Goal: Task Accomplishment & Management: Manage account settings

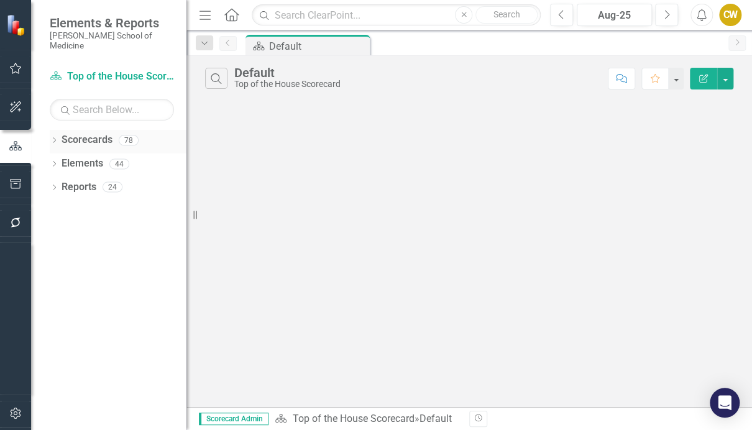
click at [88, 133] on link "Scorecards" at bounding box center [87, 140] width 51 height 14
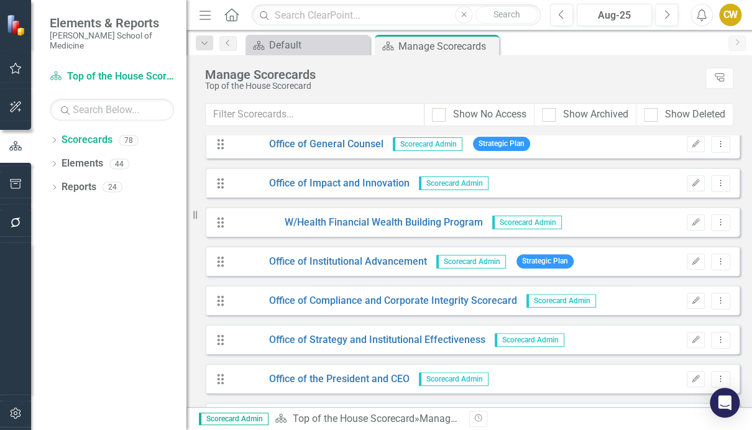
scroll to position [2004, 0]
click at [309, 300] on link "Office of Compliance and Corporate Integrity Scorecard" at bounding box center [374, 300] width 285 height 14
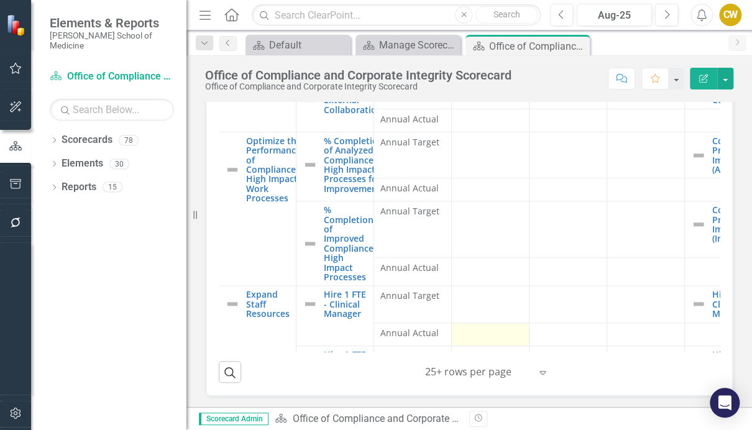
scroll to position [389, 0]
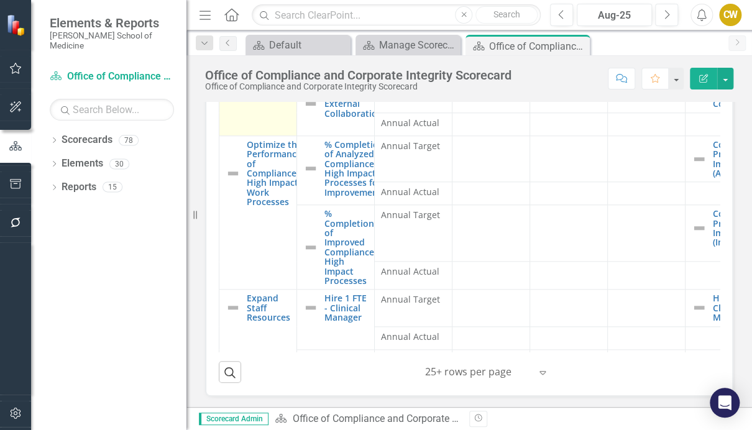
click at [296, 115] on td "Expand Internal and External Collaborations Edit Edit Unit Strategic Objective …" at bounding box center [258, 85] width 78 height 101
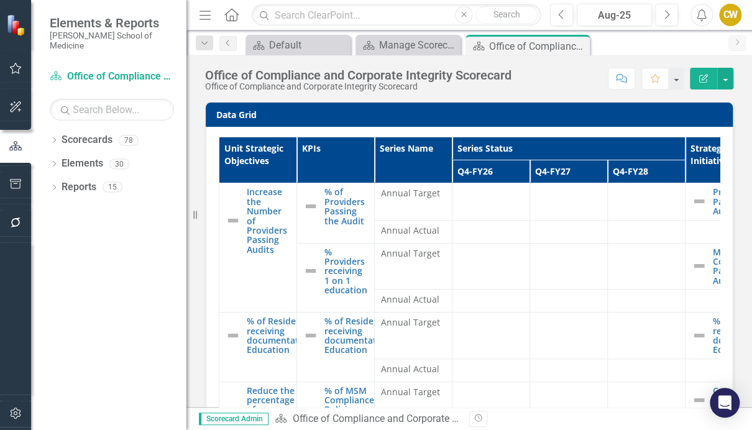
scroll to position [0, 0]
click at [297, 154] on th "KPIs" at bounding box center [336, 160] width 78 height 46
click at [297, 154] on th "KPIs Sort Ascending" at bounding box center [336, 160] width 78 height 46
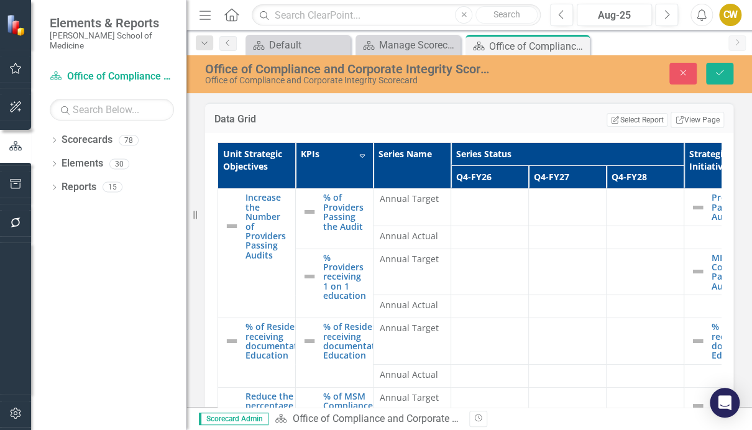
click at [297, 157] on th "KPIs Sort Descending" at bounding box center [335, 166] width 78 height 46
click at [297, 157] on th "KPIs" at bounding box center [335, 166] width 78 height 46
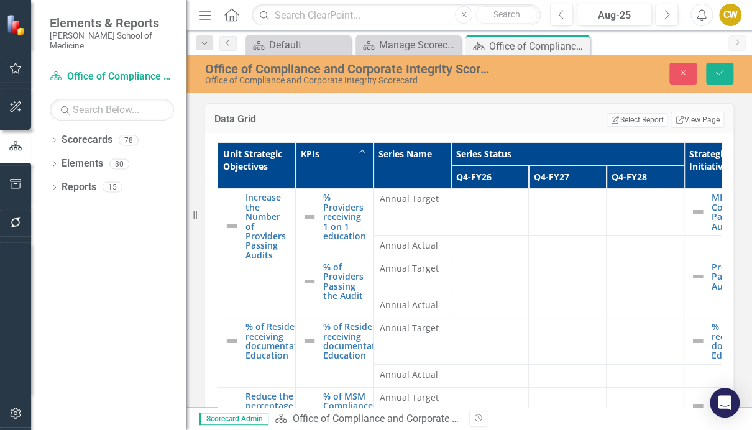
drag, startPoint x: 296, startPoint y: 157, endPoint x: 314, endPoint y: 158, distance: 18.1
click at [315, 158] on th "KPIs Sort Ascending" at bounding box center [335, 166] width 78 height 46
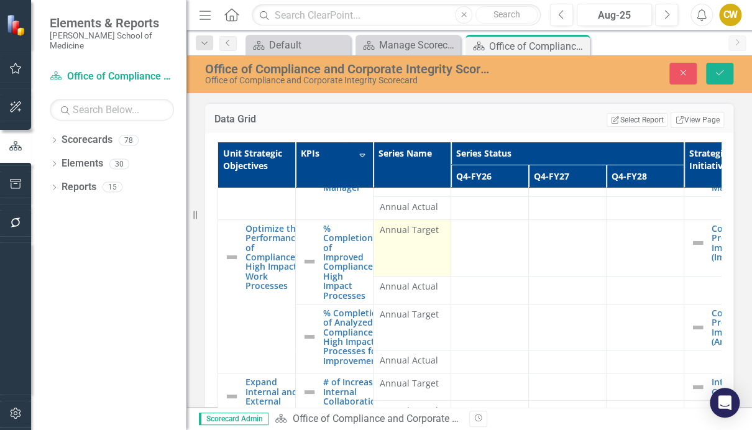
scroll to position [89, 0]
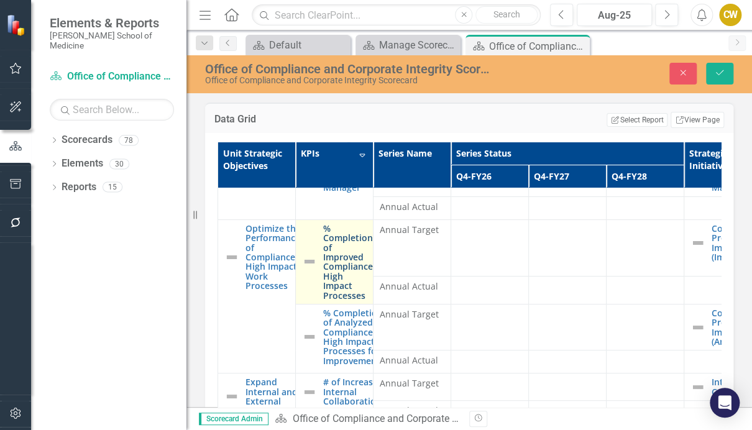
click at [356, 275] on link "% Completion of Improved Compliance High Impact Processes" at bounding box center [348, 262] width 50 height 76
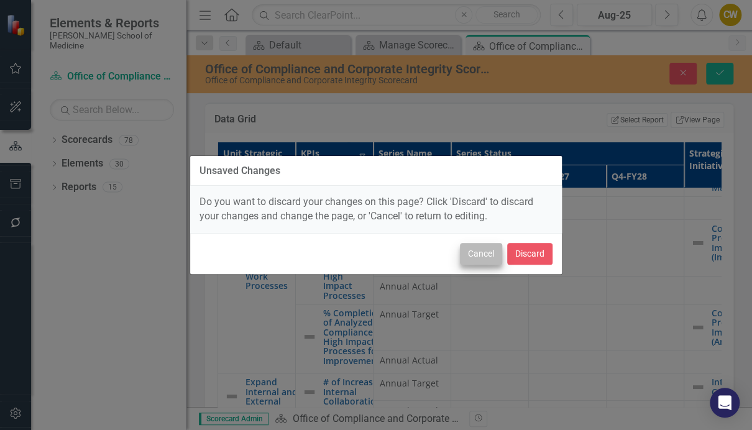
click at [472, 254] on button "Cancel" at bounding box center [481, 254] width 42 height 22
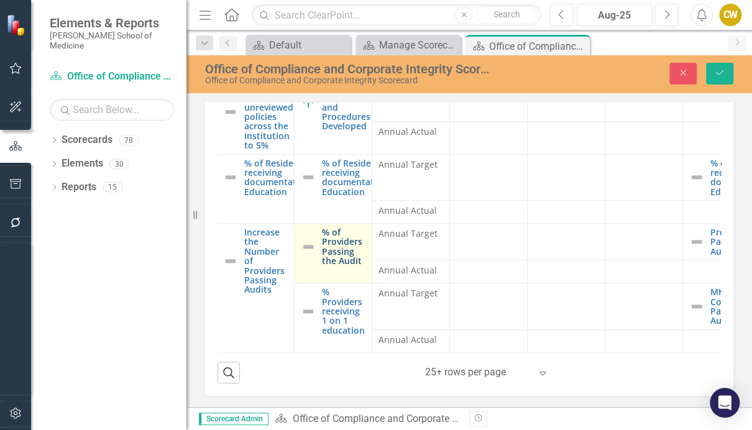
scroll to position [112, 0]
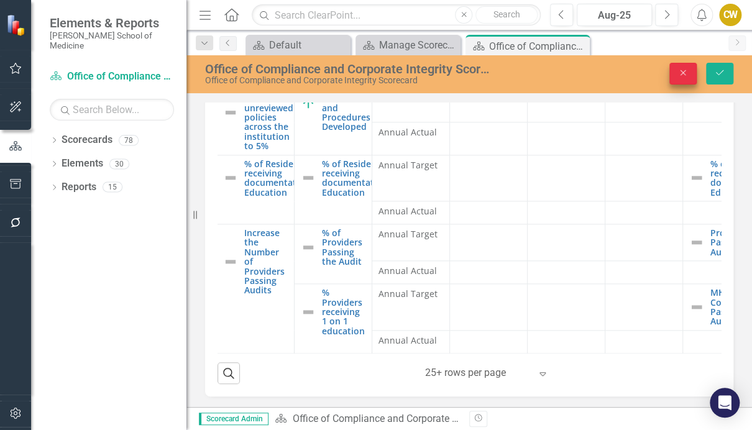
click at [673, 72] on button "Close" at bounding box center [682, 74] width 27 height 22
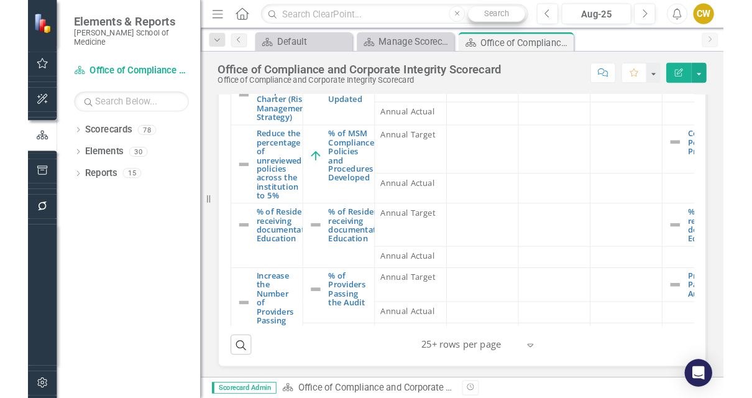
scroll to position [378, 0]
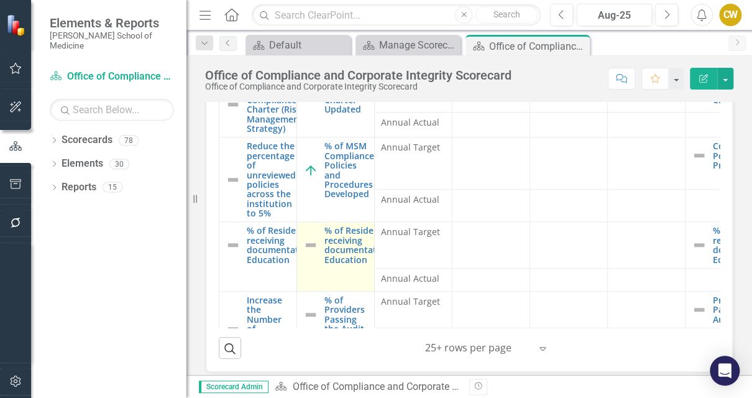
click at [357, 269] on td "% of Resident receiving documentation Education Edit Edit KPI Link Open Element" at bounding box center [336, 257] width 78 height 70
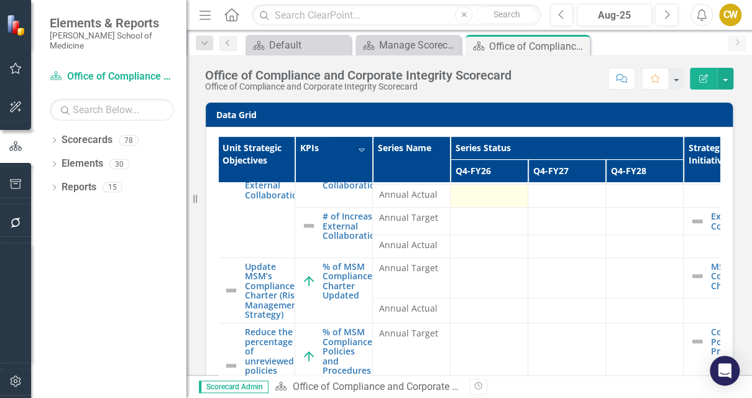
scroll to position [296, 1]
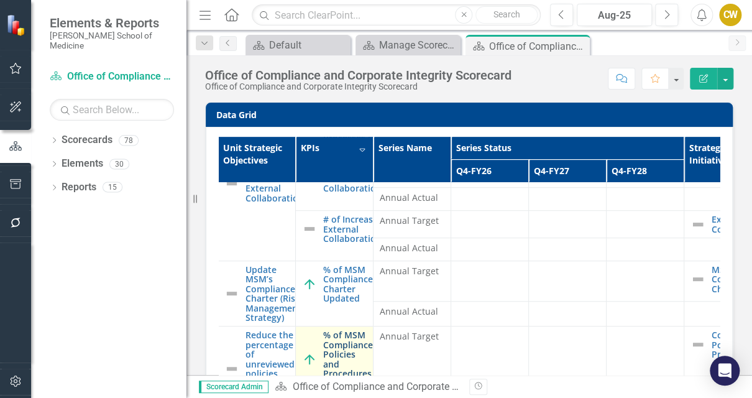
click at [339, 342] on link "% of MSM Compliance Policies and Procedures Developed" at bounding box center [348, 358] width 50 height 57
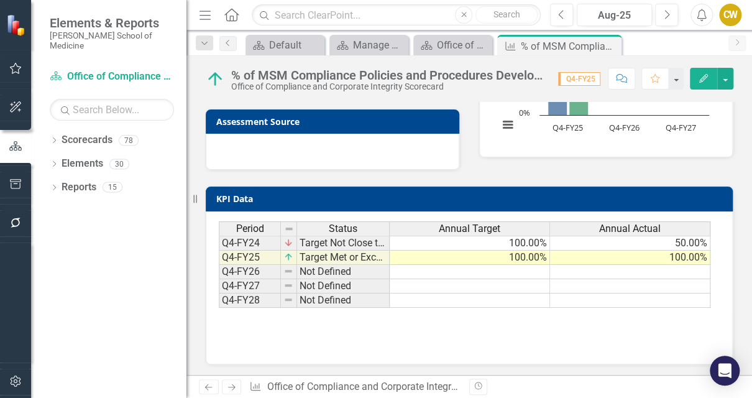
scroll to position [189, 0]
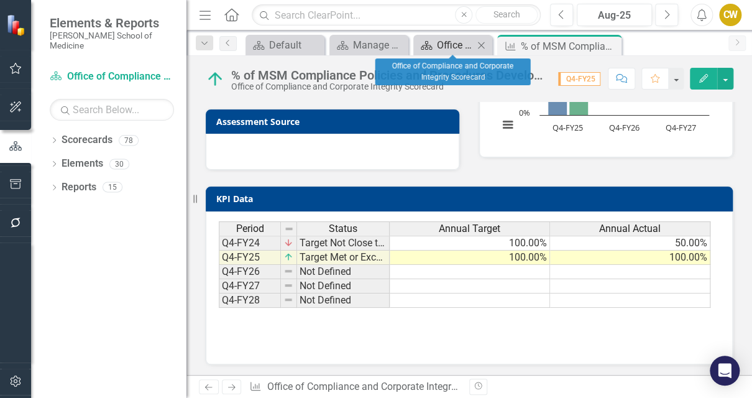
click at [444, 47] on div "Office of Compliance and Corporate Integrity Scorecard" at bounding box center [455, 45] width 37 height 16
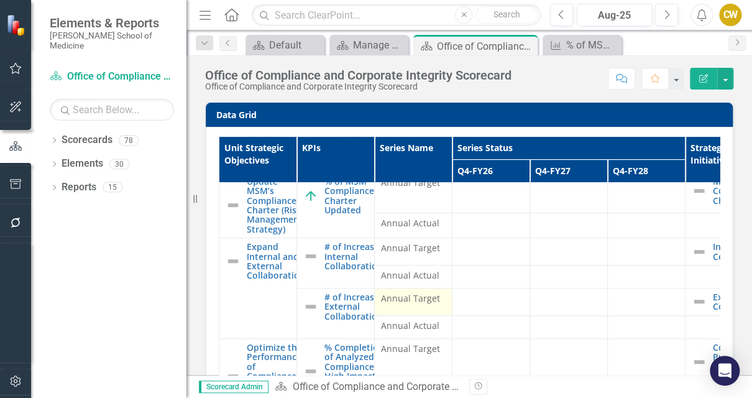
scroll to position [285, 0]
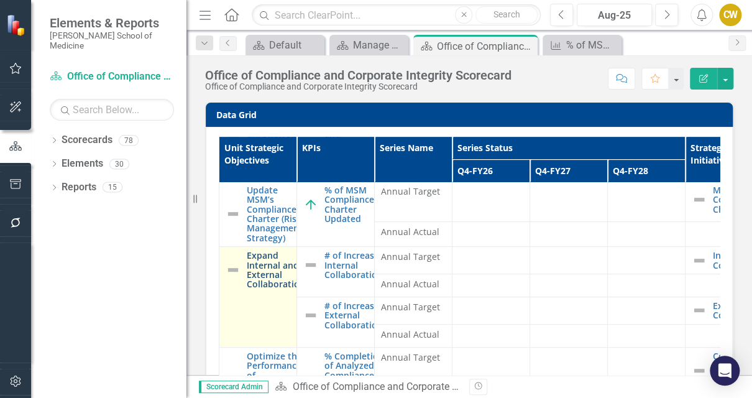
click at [277, 264] on link "Expand Internal and External Collaborations" at bounding box center [278, 269] width 63 height 39
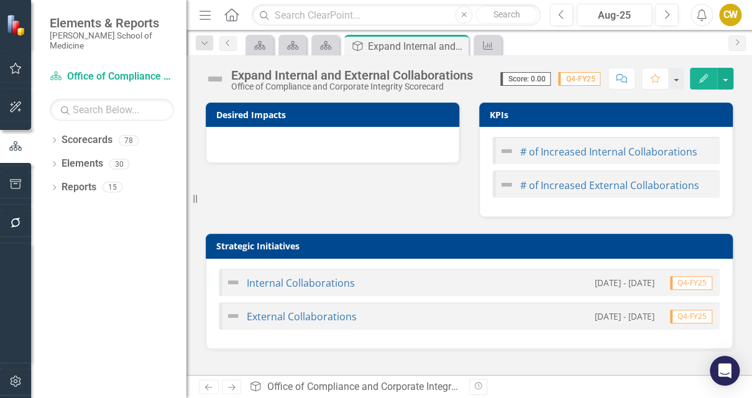
click at [488, 286] on div "Internal Collaborations [DATE] - [DATE] Q4-FY25" at bounding box center [469, 281] width 501 height 27
click at [349, 288] on div "Internal Collaborations" at bounding box center [290, 282] width 129 height 15
click at [343, 283] on link "Internal Collaborations" at bounding box center [301, 283] width 108 height 14
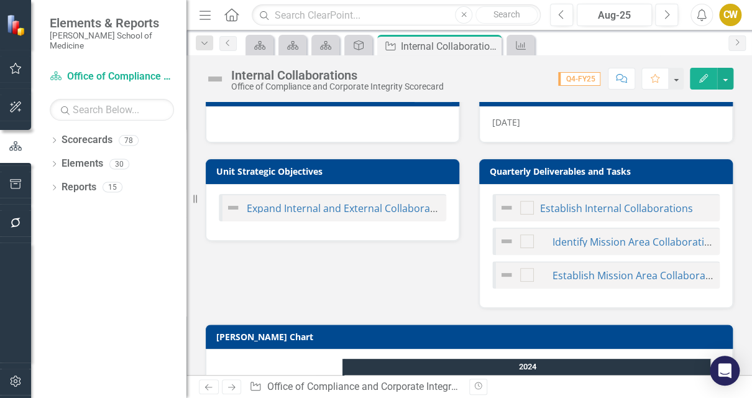
scroll to position [174, 0]
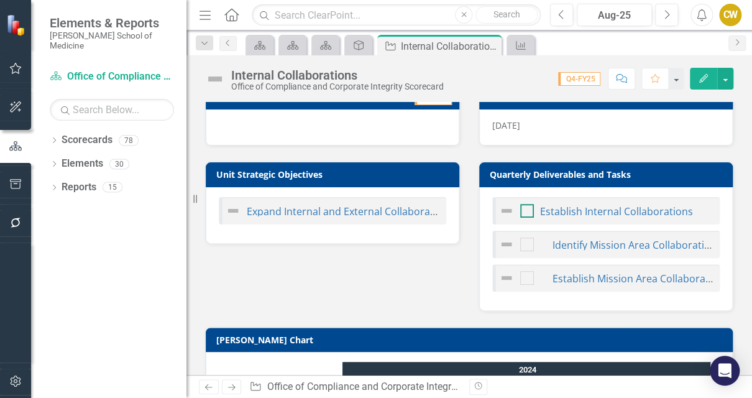
click at [520, 209] on div at bounding box center [527, 211] width 14 height 14
click at [520, 209] on input "checkbox" at bounding box center [524, 208] width 8 height 8
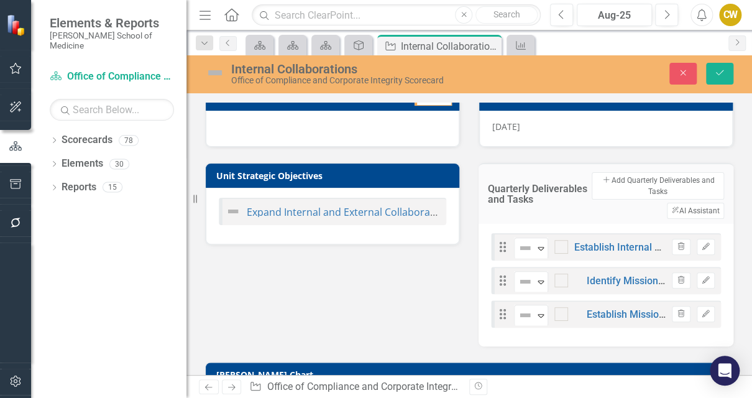
checkbox input "true"
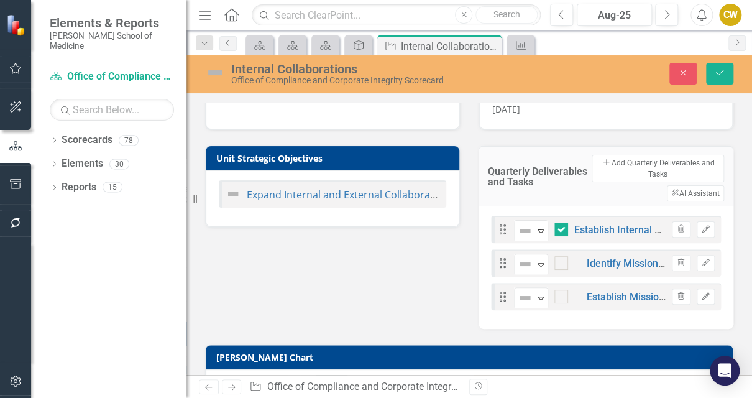
scroll to position [202, 0]
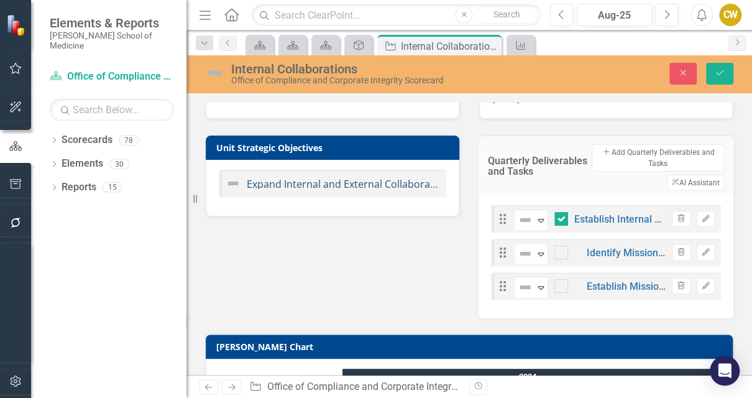
click at [310, 182] on link "Expand Internal and External Collaborations" at bounding box center [350, 184] width 207 height 14
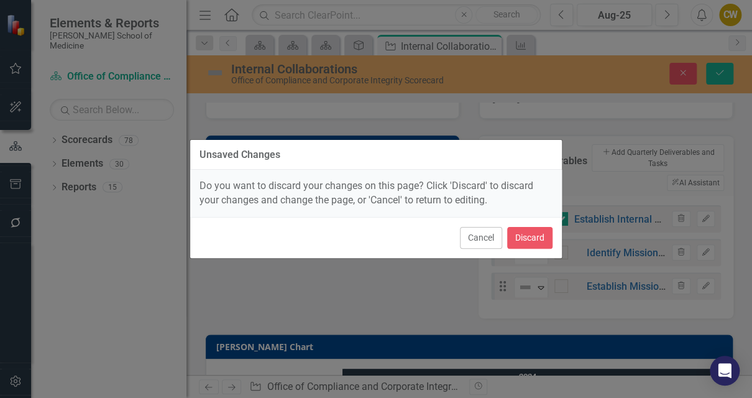
click at [416, 282] on div "Unsaved Changes Do you want to discard your changes on this page? Click 'Discar…" at bounding box center [376, 199] width 373 height 398
click at [467, 241] on button "Cancel" at bounding box center [481, 238] width 42 height 22
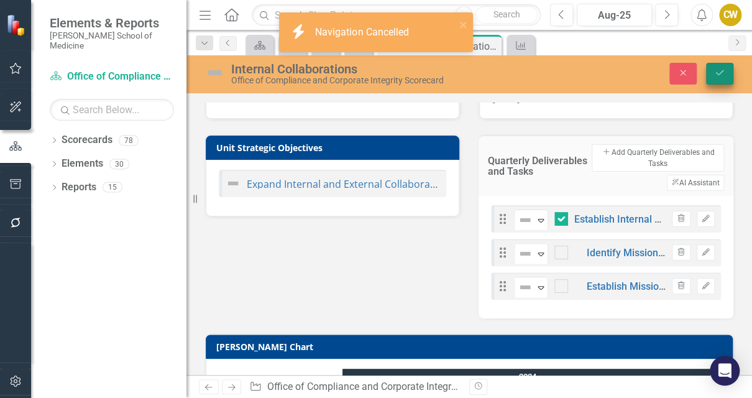
click at [722, 70] on icon "Save" at bounding box center [719, 72] width 11 height 9
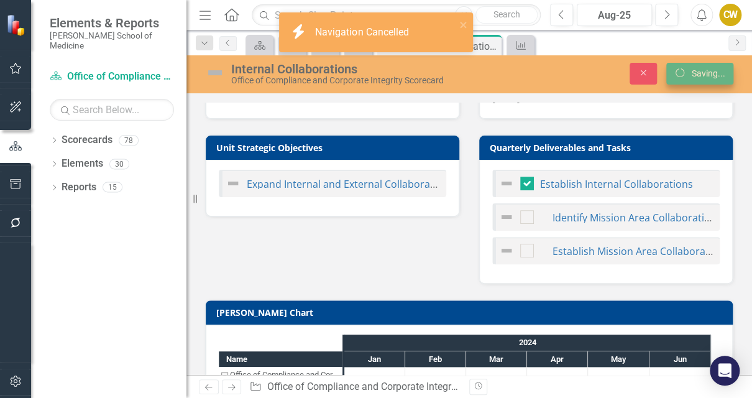
checkbox input "false"
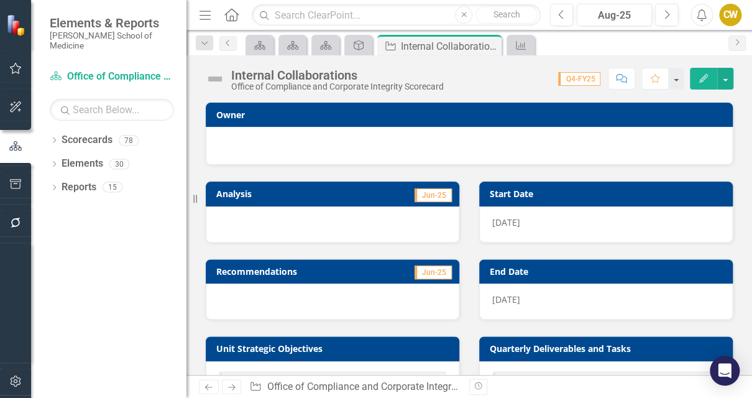
scroll to position [0, 0]
click at [327, 213] on div at bounding box center [333, 224] width 254 height 36
click at [318, 191] on h3 "Analysis" at bounding box center [272, 193] width 113 height 9
click at [318, 149] on div at bounding box center [469, 144] width 501 height 15
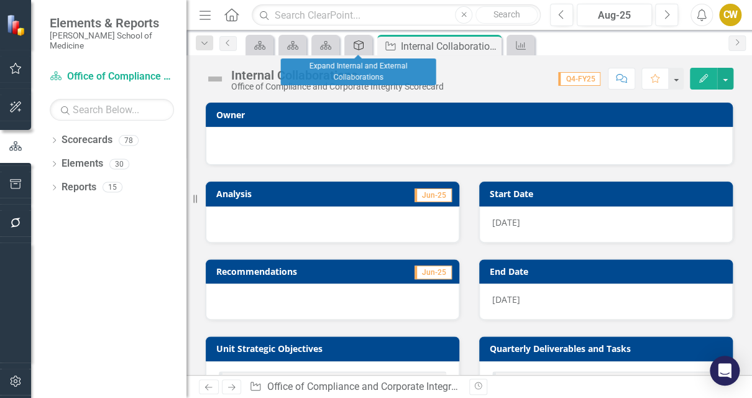
click at [360, 44] on icon "Unit Strategic Objective" at bounding box center [358, 45] width 12 height 10
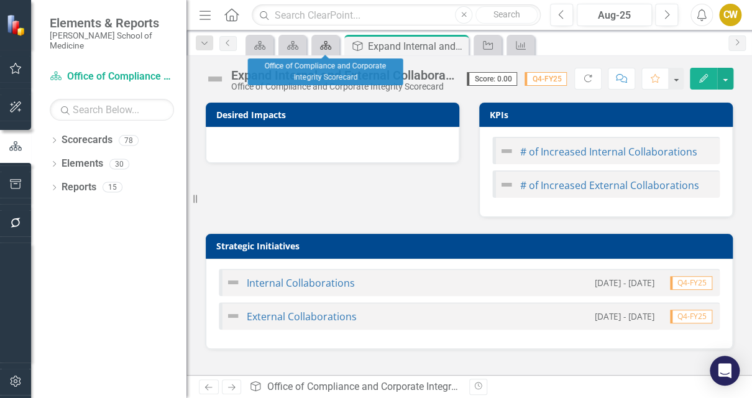
click at [324, 47] on icon at bounding box center [325, 45] width 11 height 9
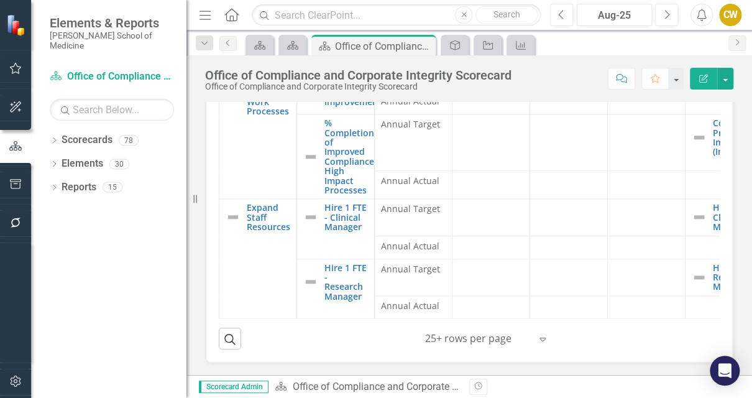
scroll to position [116, 0]
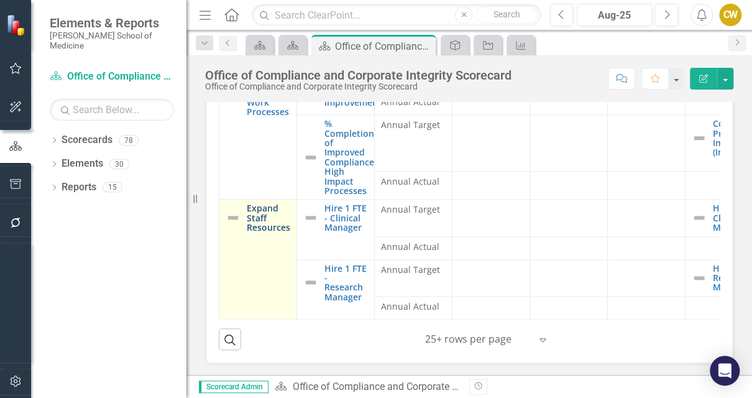
click at [280, 211] on link "Expand Staff Resources" at bounding box center [269, 217] width 44 height 29
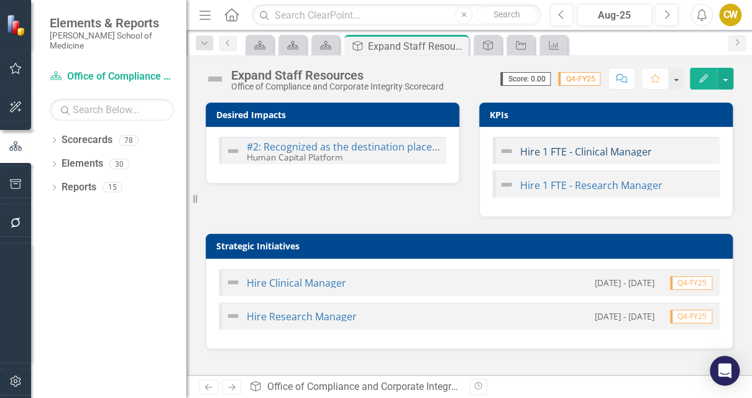
click at [532, 151] on link "Hire 1 FTE - Clinical Manager" at bounding box center [586, 152] width 132 height 14
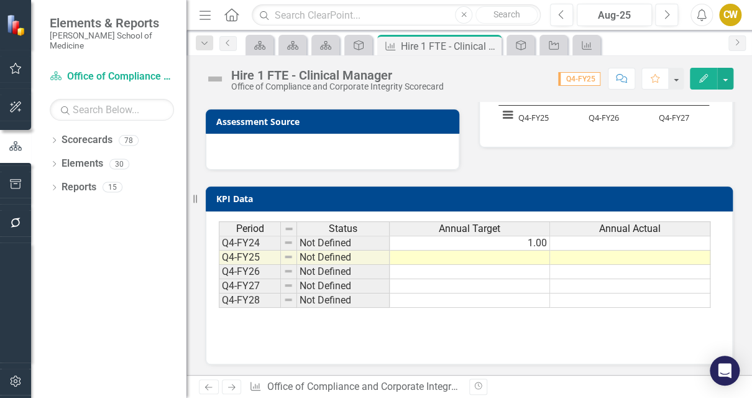
scroll to position [189, 0]
click at [440, 254] on td at bounding box center [470, 257] width 160 height 14
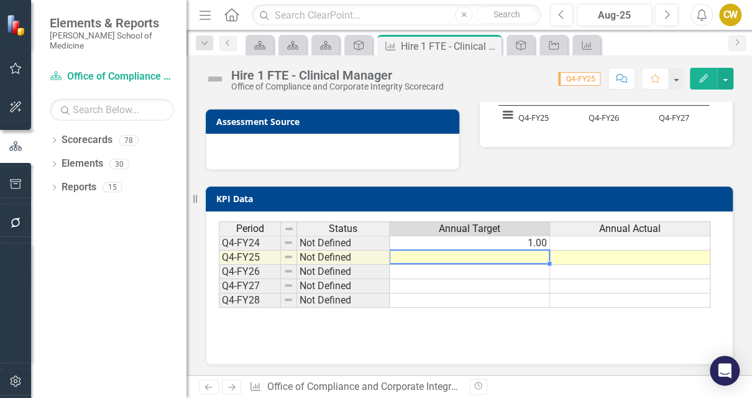
click at [440, 254] on td at bounding box center [470, 257] width 160 height 14
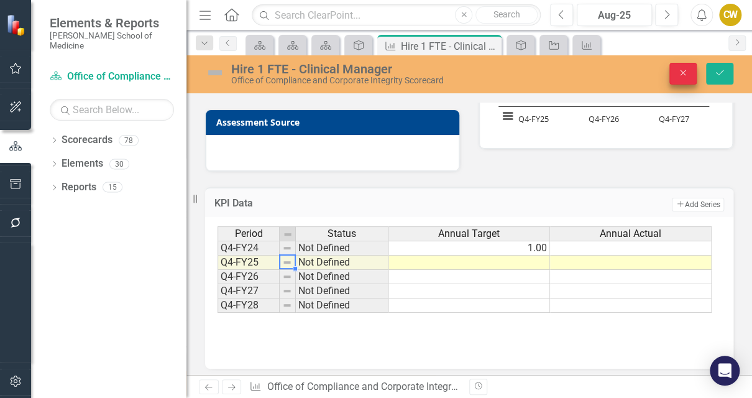
click at [686, 67] on button "Close" at bounding box center [682, 74] width 27 height 22
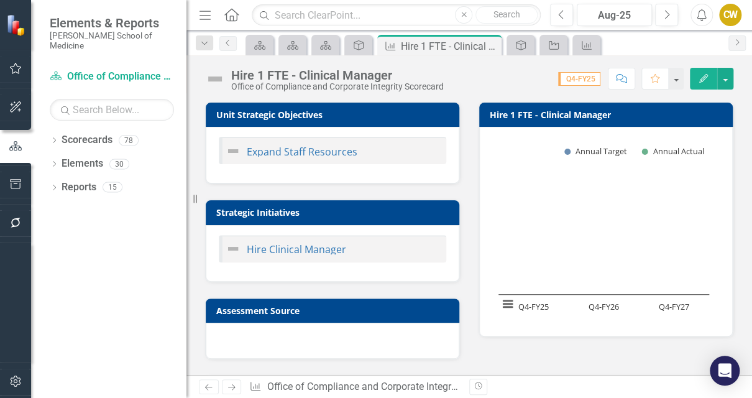
scroll to position [0, 0]
click at [328, 149] on link "Expand Staff Resources" at bounding box center [302, 152] width 111 height 14
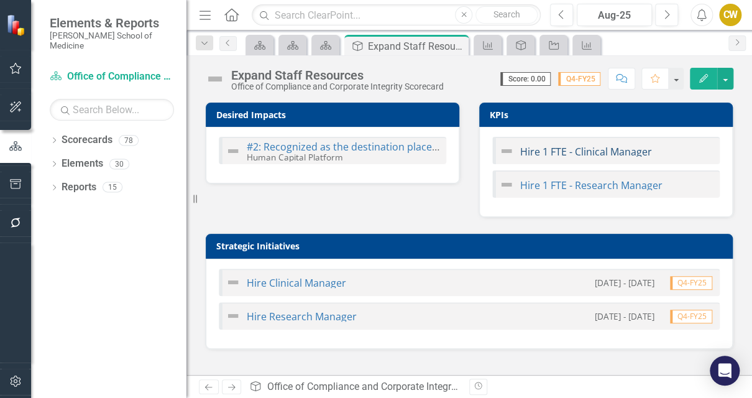
click at [542, 149] on link "Hire 1 FTE - Clinical Manager" at bounding box center [586, 152] width 132 height 14
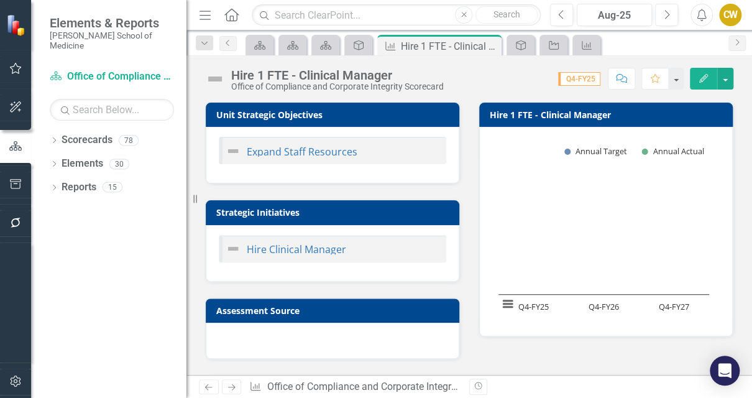
click at [115, 52] on div "Elements & Reports [PERSON_NAME] School of Medicine" at bounding box center [108, 33] width 155 height 66
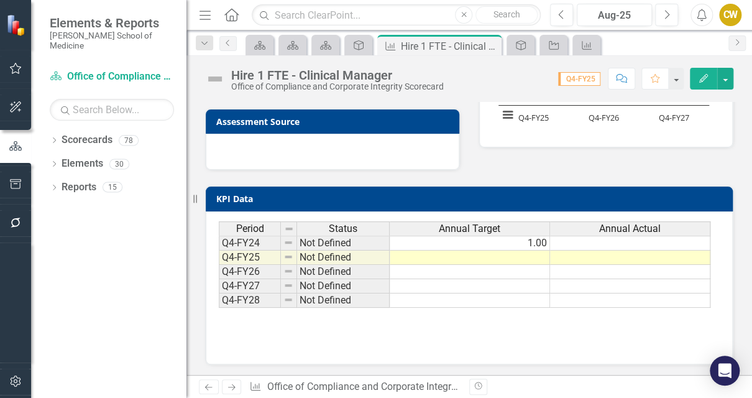
scroll to position [189, 0]
click at [144, 70] on link "Scorecards Office of Compliance and Corporate Integrity Scorecard" at bounding box center [112, 77] width 124 height 14
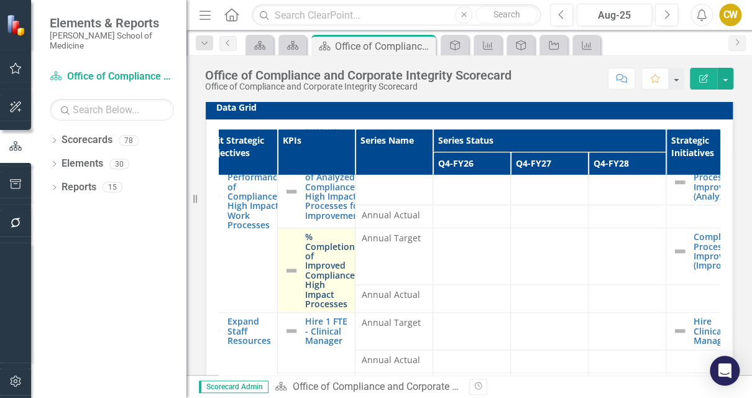
scroll to position [469, 19]
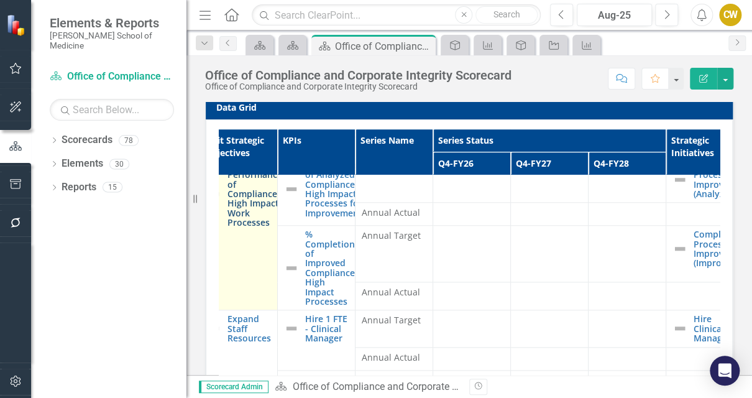
click at [259, 197] on link "Optimize the Performance of Compliance’s High Impact Work Processes" at bounding box center [255, 193] width 56 height 67
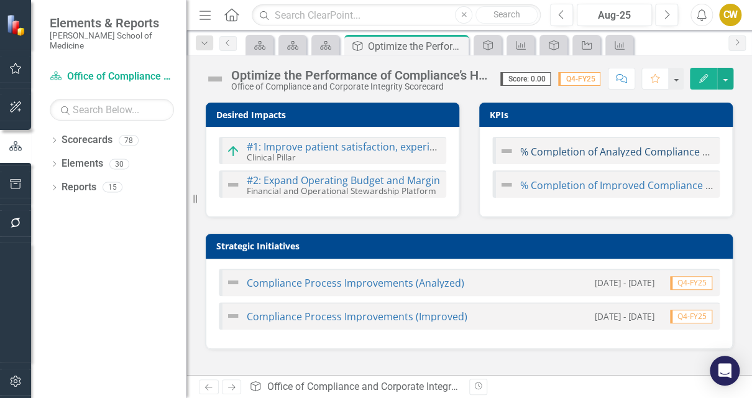
click at [564, 150] on link "% Completion of Analyzed Compliance High Impact Processes for Improvements" at bounding box center [708, 152] width 377 height 14
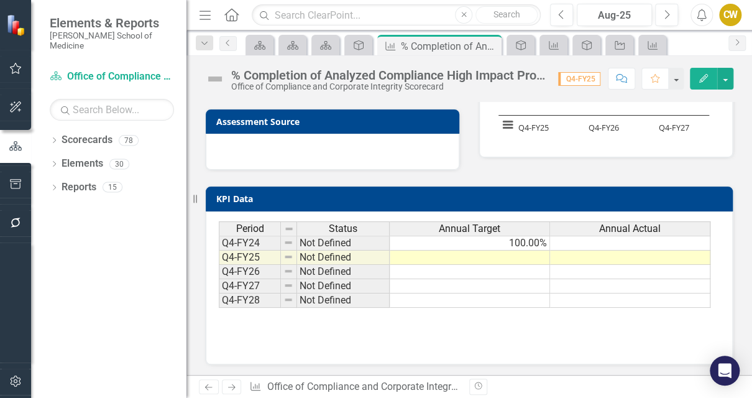
scroll to position [189, 0]
click at [475, 255] on td at bounding box center [470, 257] width 160 height 14
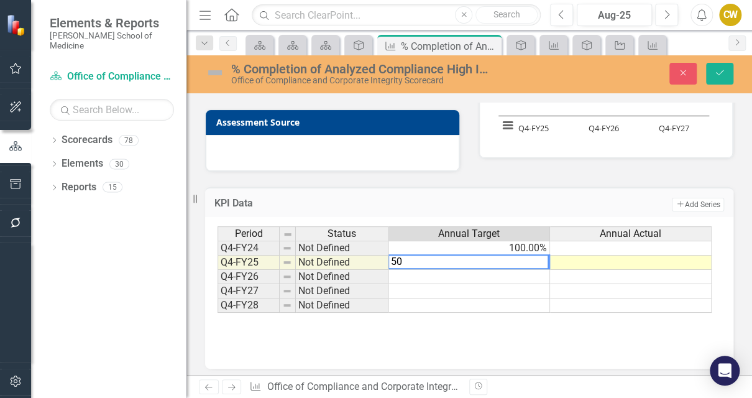
type textarea "50."
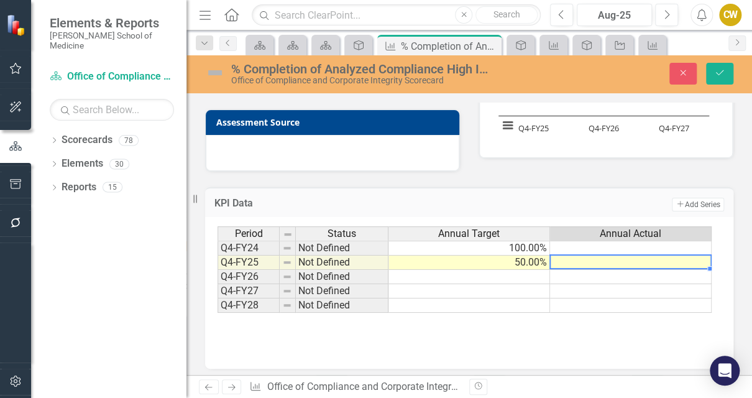
click at [599, 259] on td at bounding box center [631, 262] width 162 height 14
type textarea "50.00"
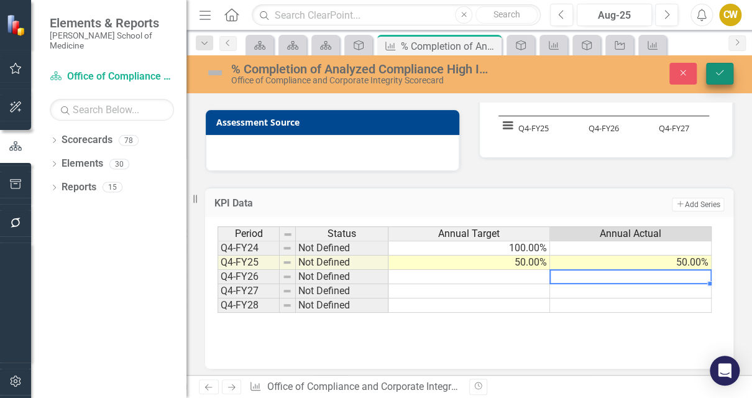
click at [717, 80] on button "Save" at bounding box center [719, 74] width 27 height 22
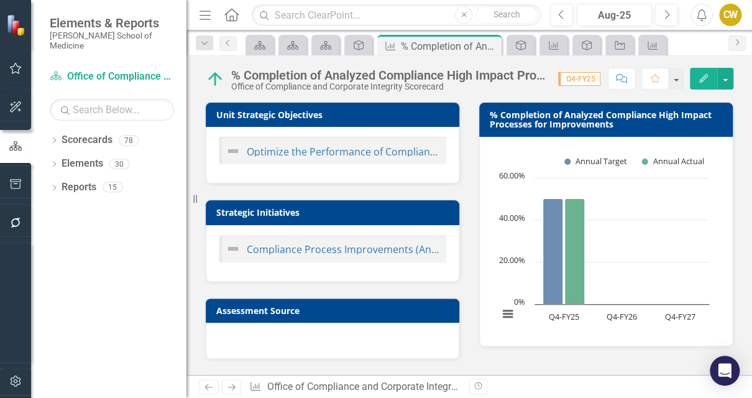
scroll to position [0, 0]
click at [328, 246] on link "Compliance Process Improvements (Analyzed)" at bounding box center [356, 249] width 218 height 14
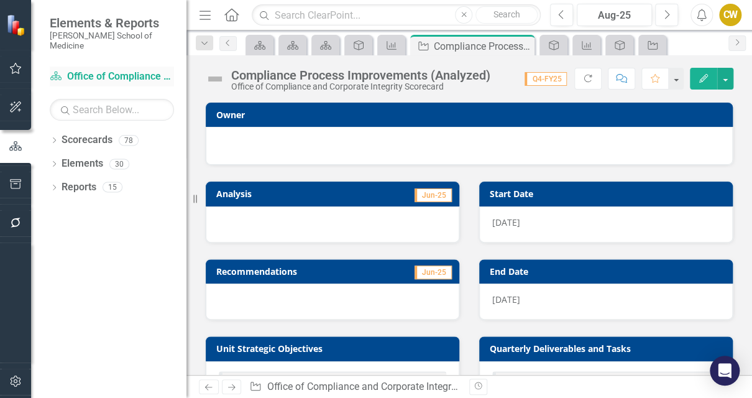
click at [124, 70] on link "Scorecards Office of Compliance and Corporate Integrity Scorecard" at bounding box center [112, 77] width 124 height 14
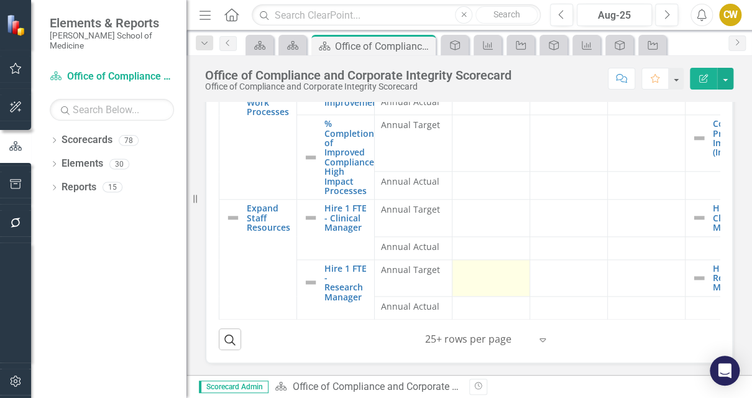
scroll to position [473, 0]
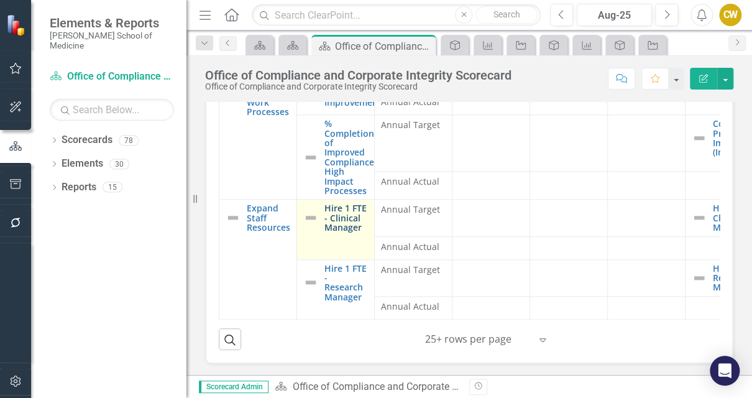
click at [343, 213] on link "Hire 1 FTE - Clinical Manager" at bounding box center [346, 217] width 44 height 29
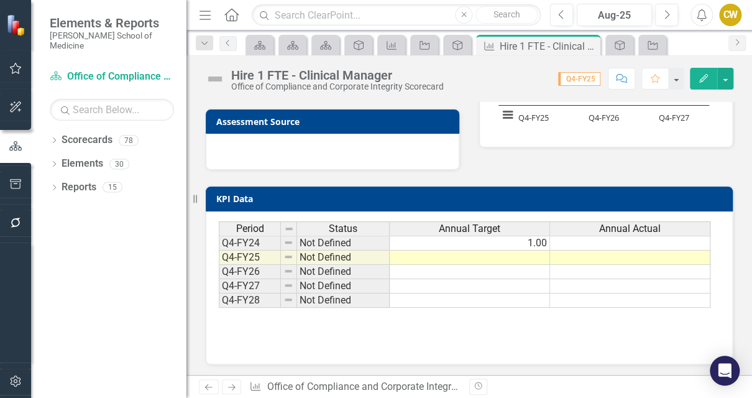
scroll to position [189, 0]
click at [500, 254] on td at bounding box center [470, 257] width 160 height 14
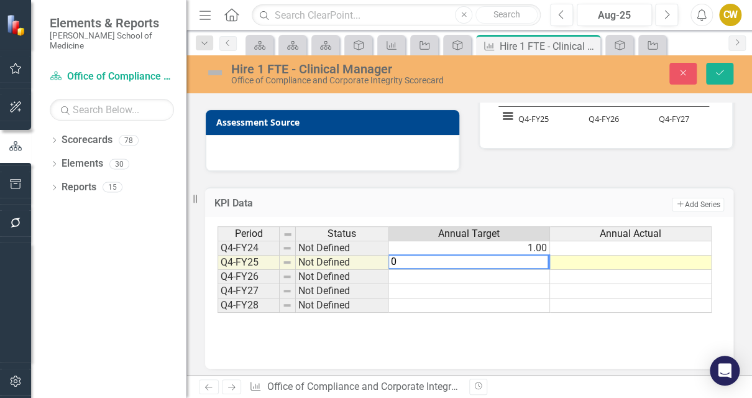
type textarea "0"
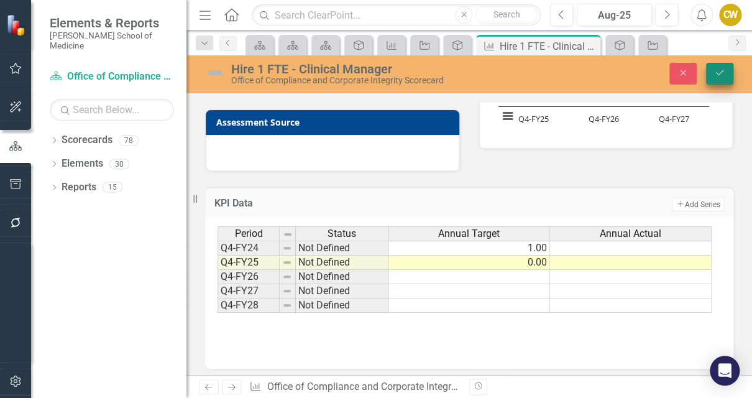
click at [721, 73] on icon "Save" at bounding box center [719, 72] width 11 height 9
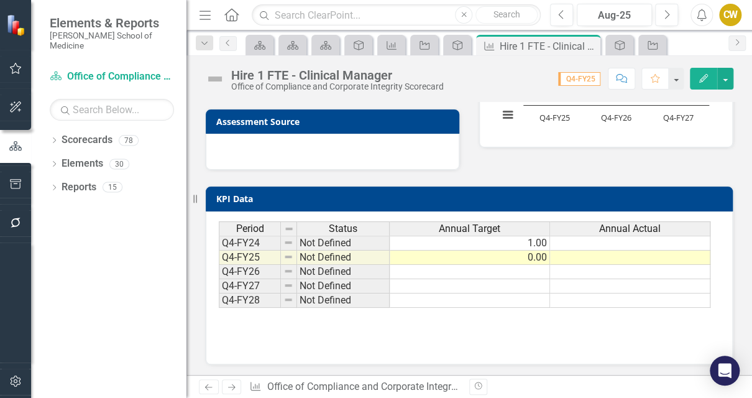
click at [619, 254] on td at bounding box center [630, 257] width 160 height 14
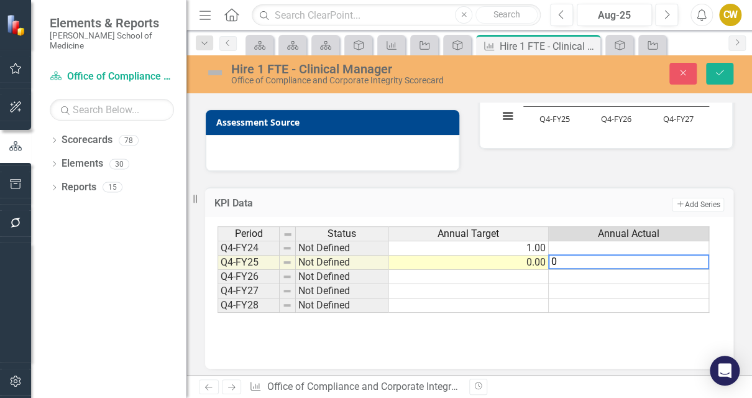
type textarea "0."
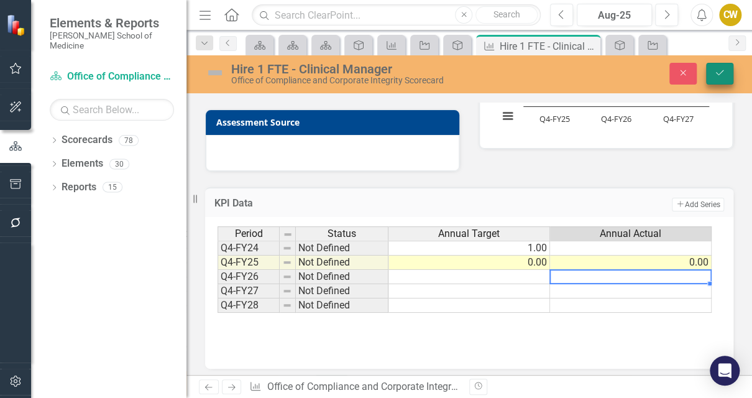
click at [718, 71] on icon "Save" at bounding box center [719, 72] width 11 height 9
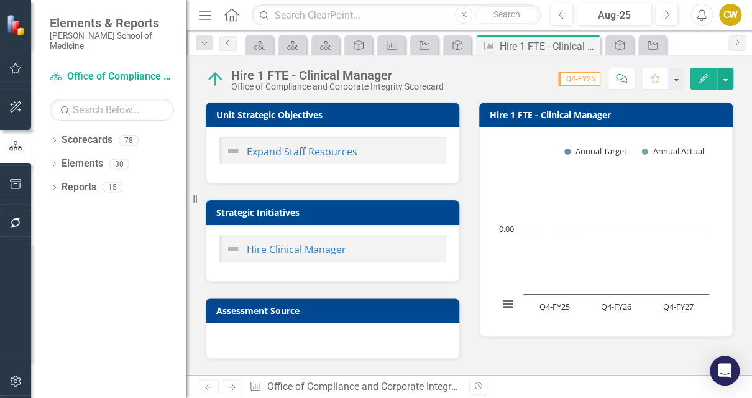
scroll to position [0, 0]
click at [134, 70] on link "Scorecards Office of Compliance and Corporate Integrity Scorecard" at bounding box center [112, 77] width 124 height 14
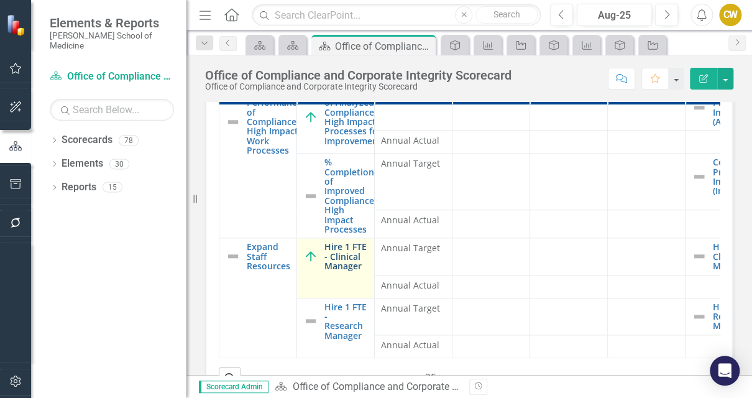
scroll to position [89, 0]
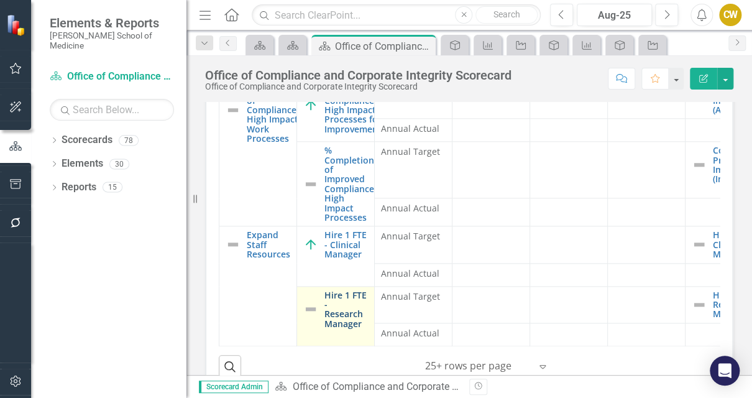
click at [347, 295] on link "Hire 1 FTE - Research Manager" at bounding box center [346, 309] width 44 height 39
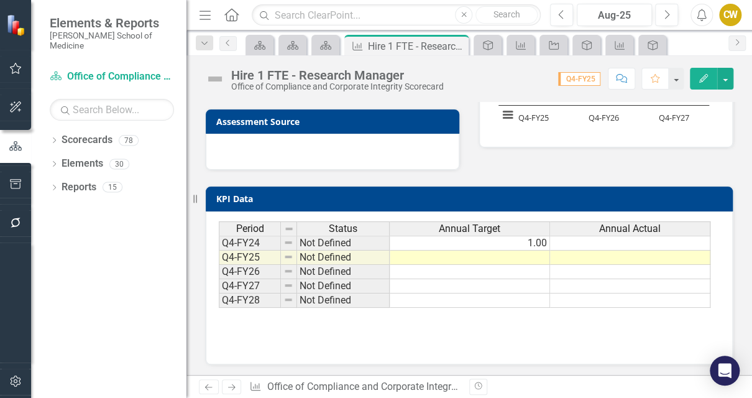
scroll to position [189, 0]
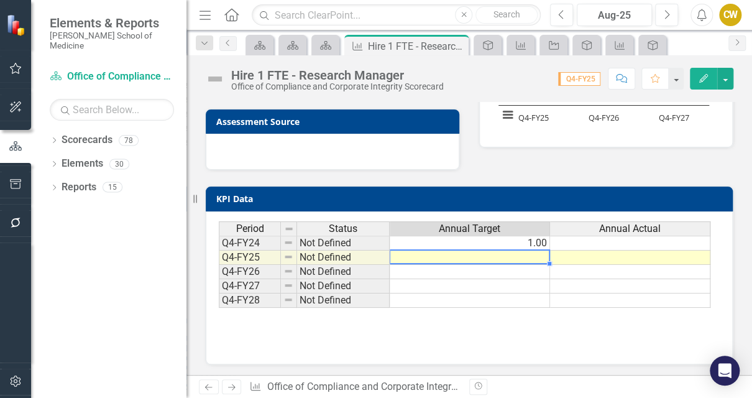
click at [487, 254] on td at bounding box center [470, 257] width 160 height 14
type textarea "0"
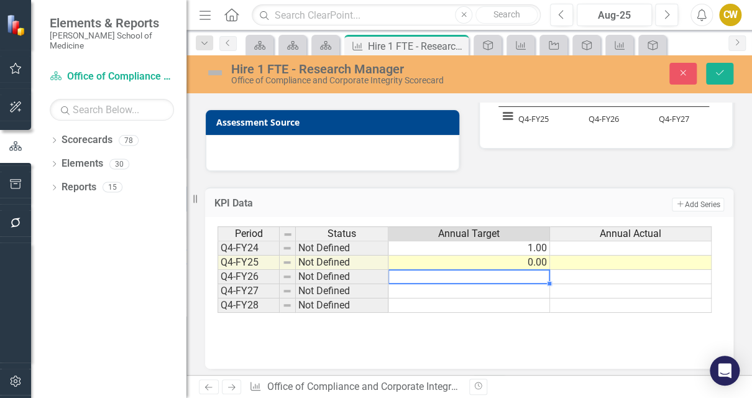
click at [579, 257] on td at bounding box center [631, 262] width 162 height 14
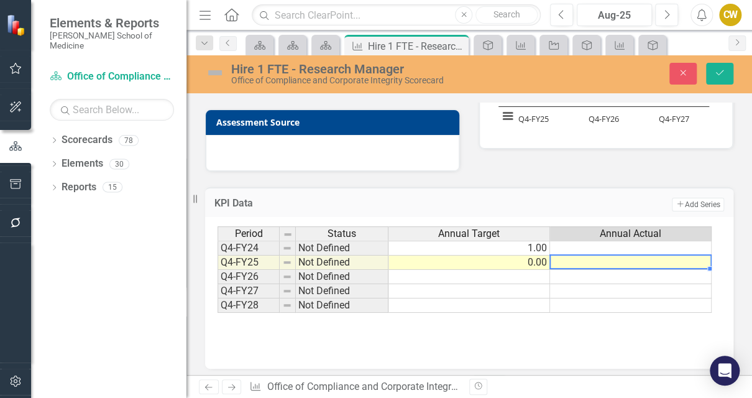
type textarea "0"
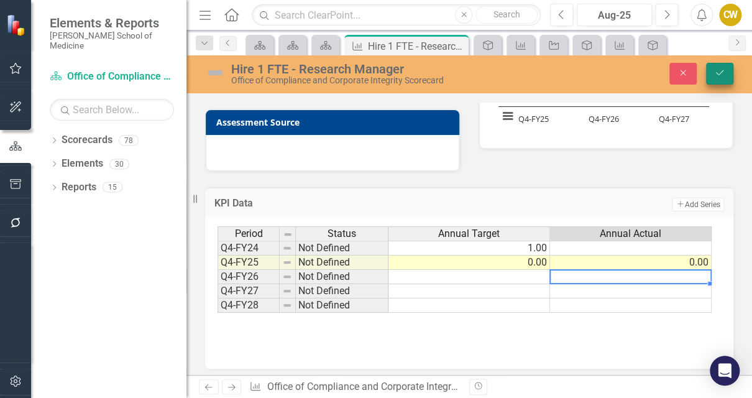
click at [721, 71] on icon "Save" at bounding box center [719, 72] width 11 height 9
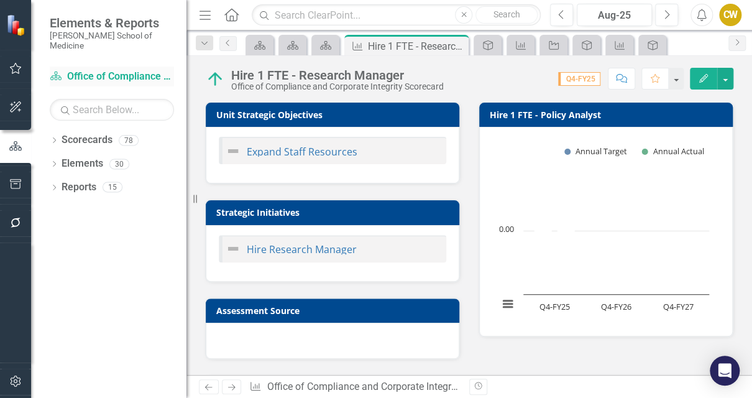
click at [106, 70] on link "Scorecards Office of Compliance and Corporate Integrity Scorecard" at bounding box center [112, 77] width 124 height 14
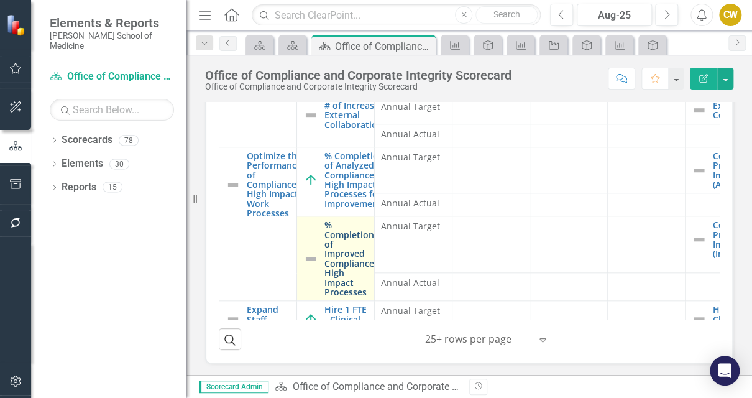
scroll to position [372, 0]
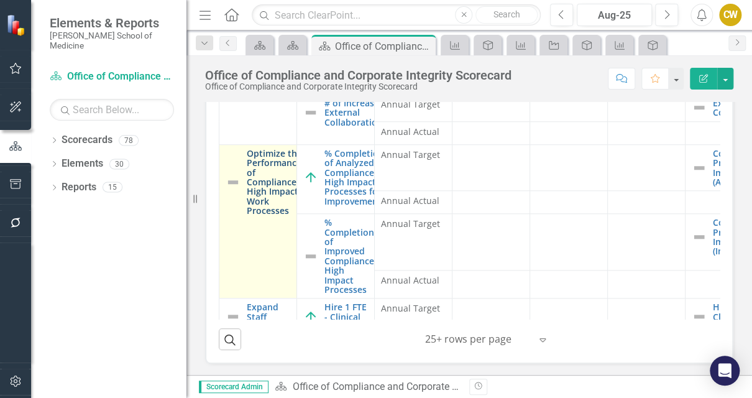
click at [262, 181] on link "Optimize the Performance of Compliance’s High Impact Work Processes" at bounding box center [275, 182] width 56 height 67
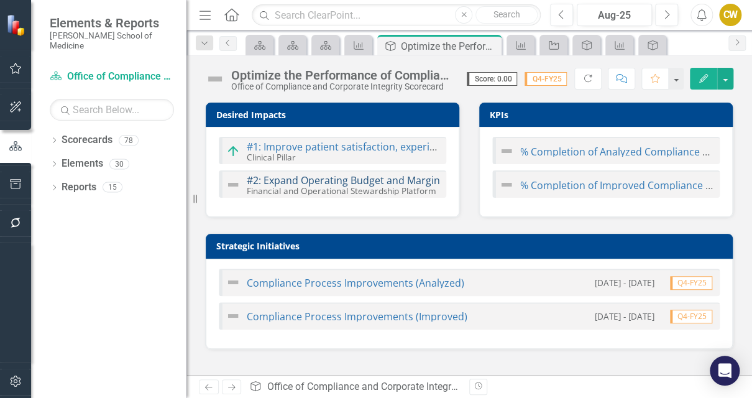
click at [360, 178] on link "#2: Expand Operating Budget and Margin" at bounding box center [343, 180] width 193 height 14
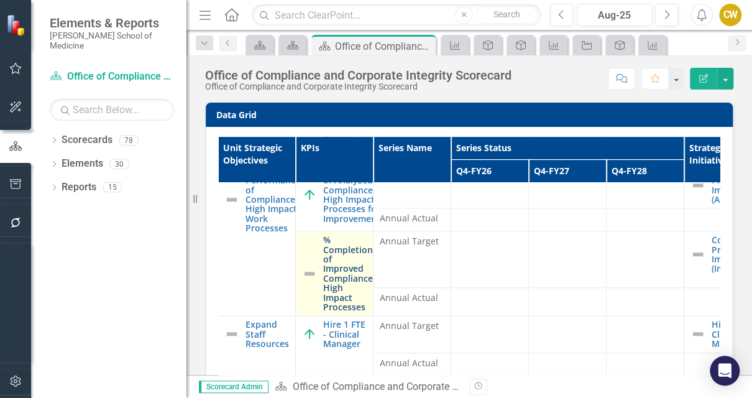
scroll to position [473, 1]
click at [338, 271] on link "% Completion of Improved Compliance High Impact Processes" at bounding box center [348, 273] width 50 height 76
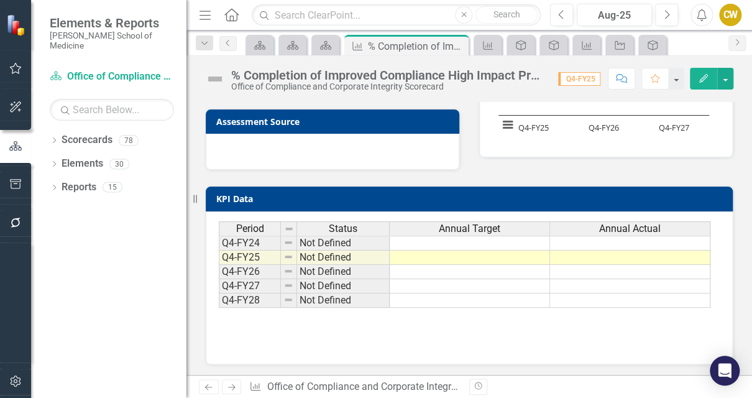
scroll to position [189, 0]
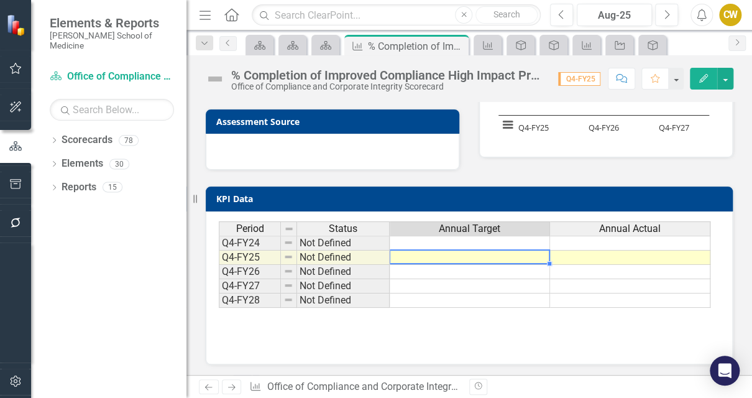
click at [446, 253] on td at bounding box center [470, 257] width 160 height 14
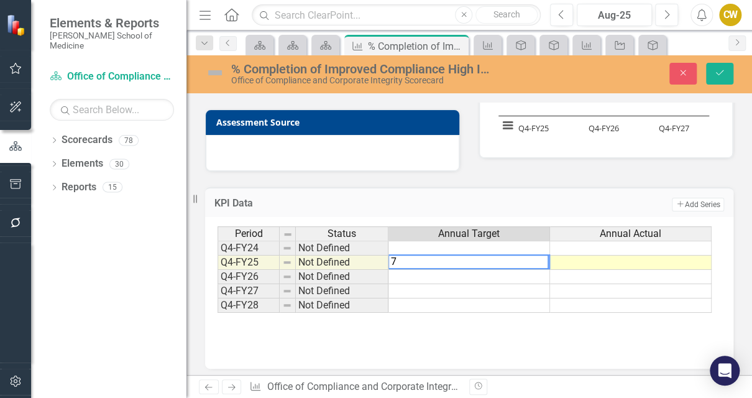
type textarea "75"
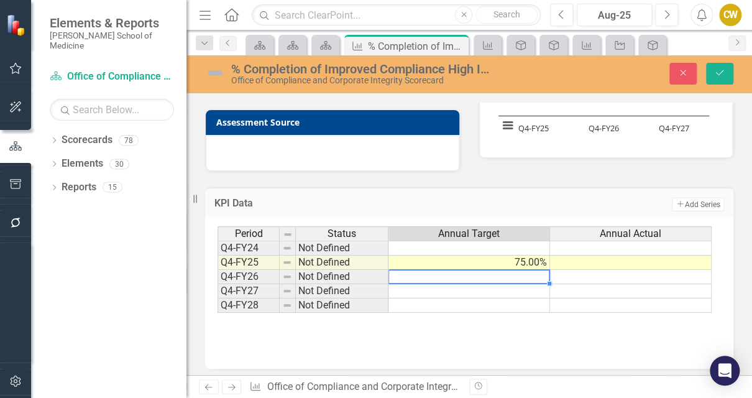
click at [590, 259] on td at bounding box center [631, 262] width 162 height 14
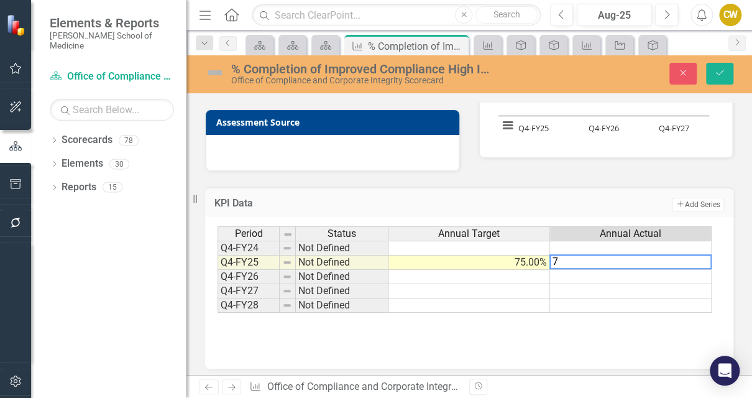
type textarea "75"
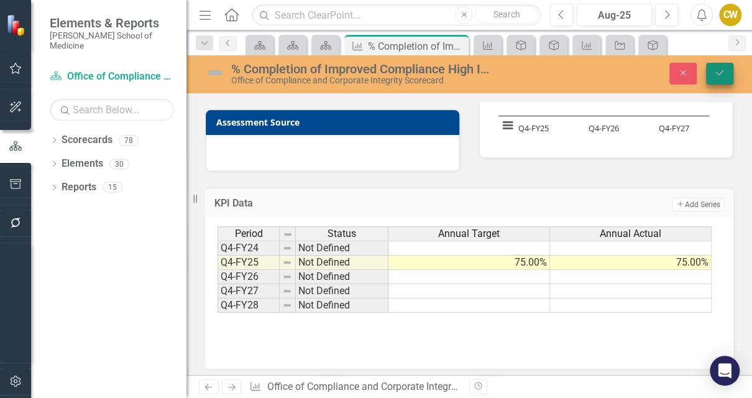
click at [721, 75] on icon "Save" at bounding box center [719, 72] width 11 height 9
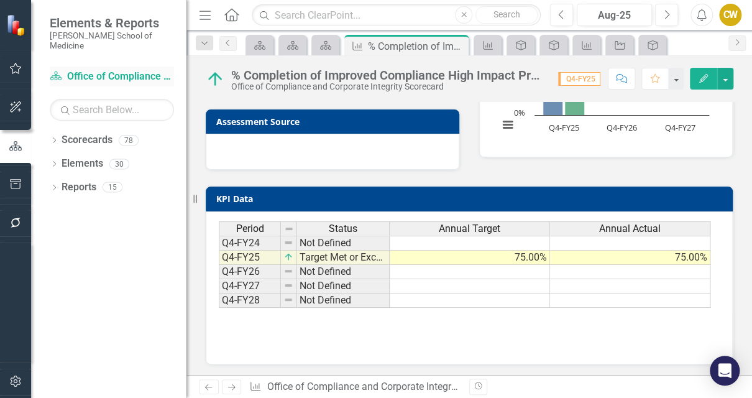
click at [130, 70] on link "Scorecards Office of Compliance and Corporate Integrity Scorecard" at bounding box center [112, 77] width 124 height 14
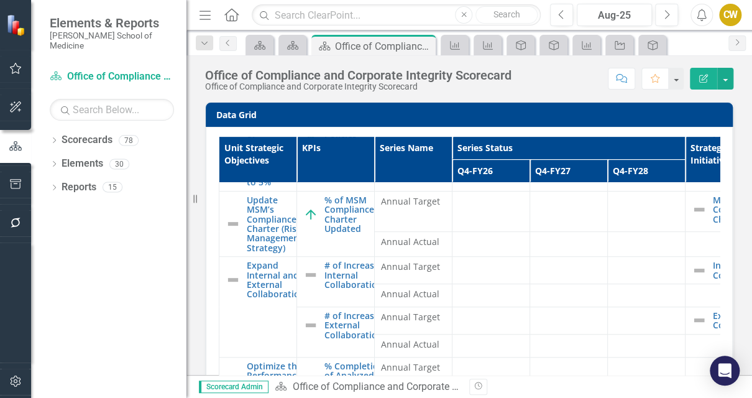
scroll to position [272, 0]
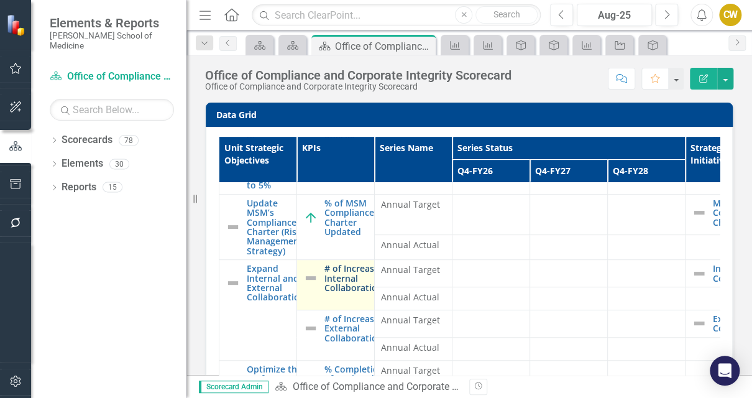
click at [334, 275] on link "# of Increased Internal Collaborations" at bounding box center [355, 278] width 63 height 29
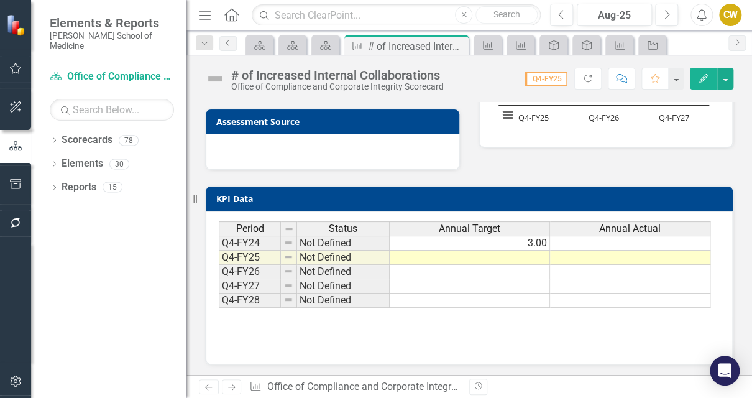
scroll to position [189, 0]
click at [433, 252] on td at bounding box center [470, 257] width 160 height 14
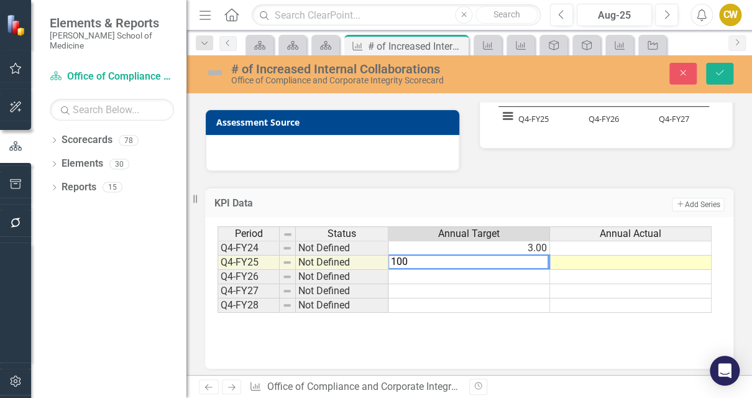
type textarea "100."
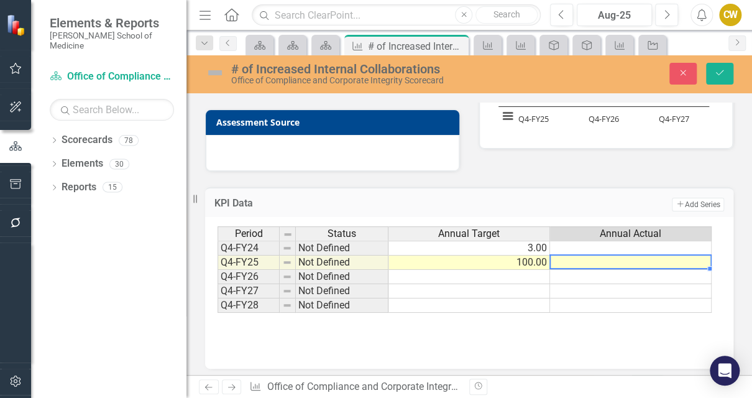
click at [572, 261] on td at bounding box center [631, 262] width 162 height 14
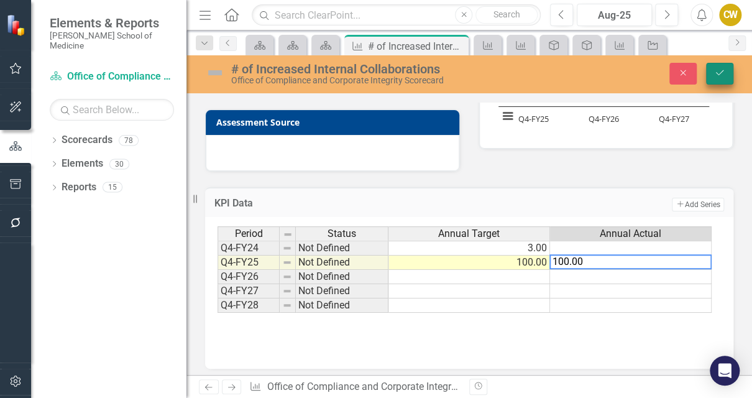
type textarea "100.00"
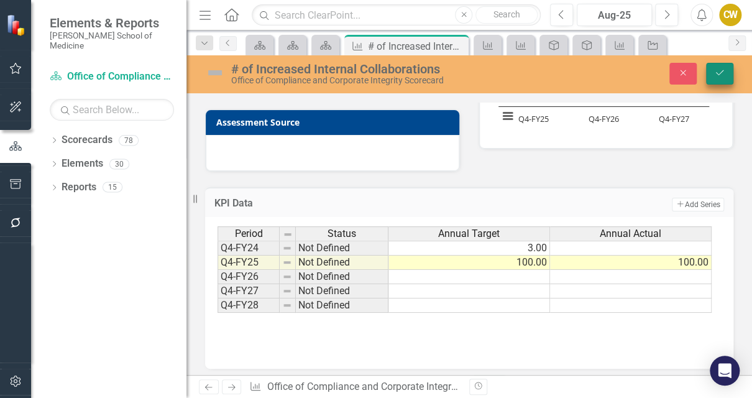
click at [722, 81] on button "Save" at bounding box center [719, 74] width 27 height 22
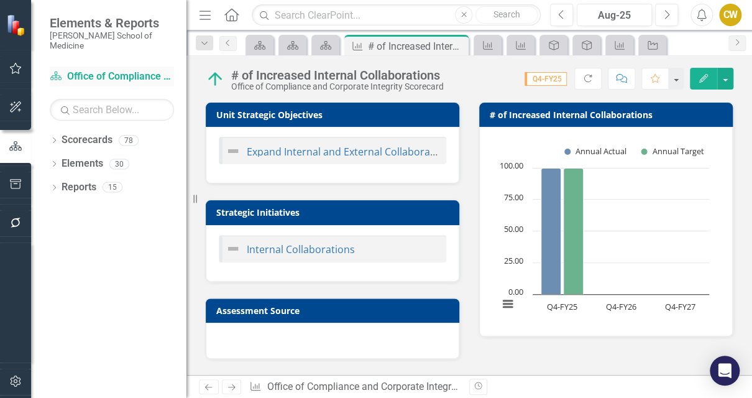
click at [126, 70] on link "Scorecards Office of Compliance and Corporate Integrity Scorecard" at bounding box center [112, 77] width 124 height 14
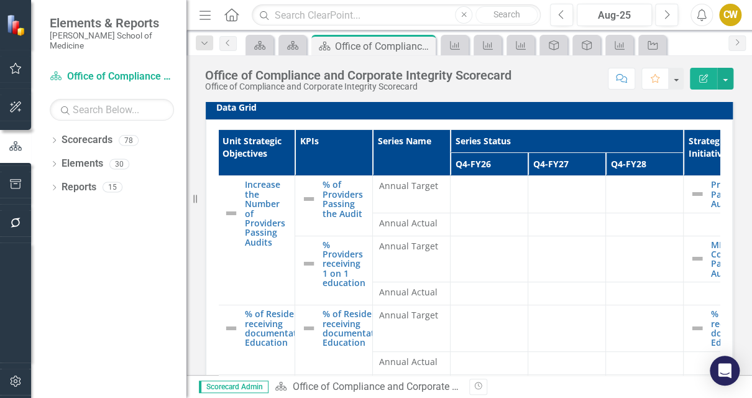
scroll to position [0, 2]
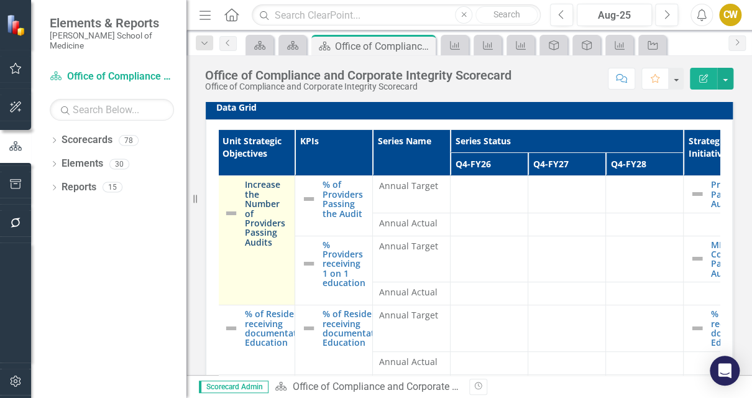
click at [259, 202] on link "Increase the Number of Providers Passing Audits" at bounding box center [267, 213] width 44 height 67
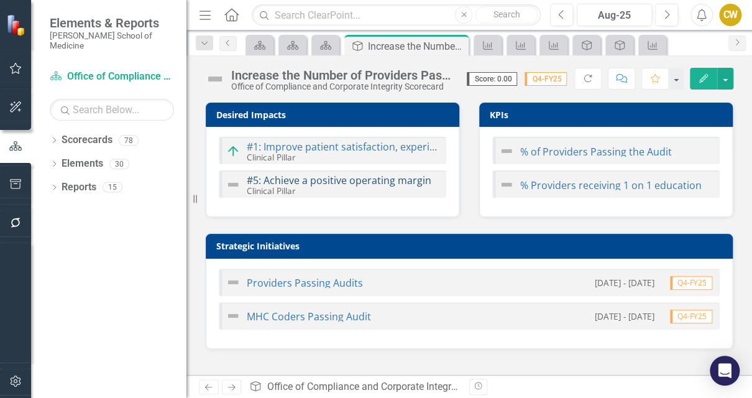
click at [317, 178] on link "#5: Achieve a positive operating margin" at bounding box center [339, 180] width 185 height 14
click at [366, 322] on div "MHC Coders Passing Audit" at bounding box center [298, 315] width 145 height 15
